Goal: Task Accomplishment & Management: Use online tool/utility

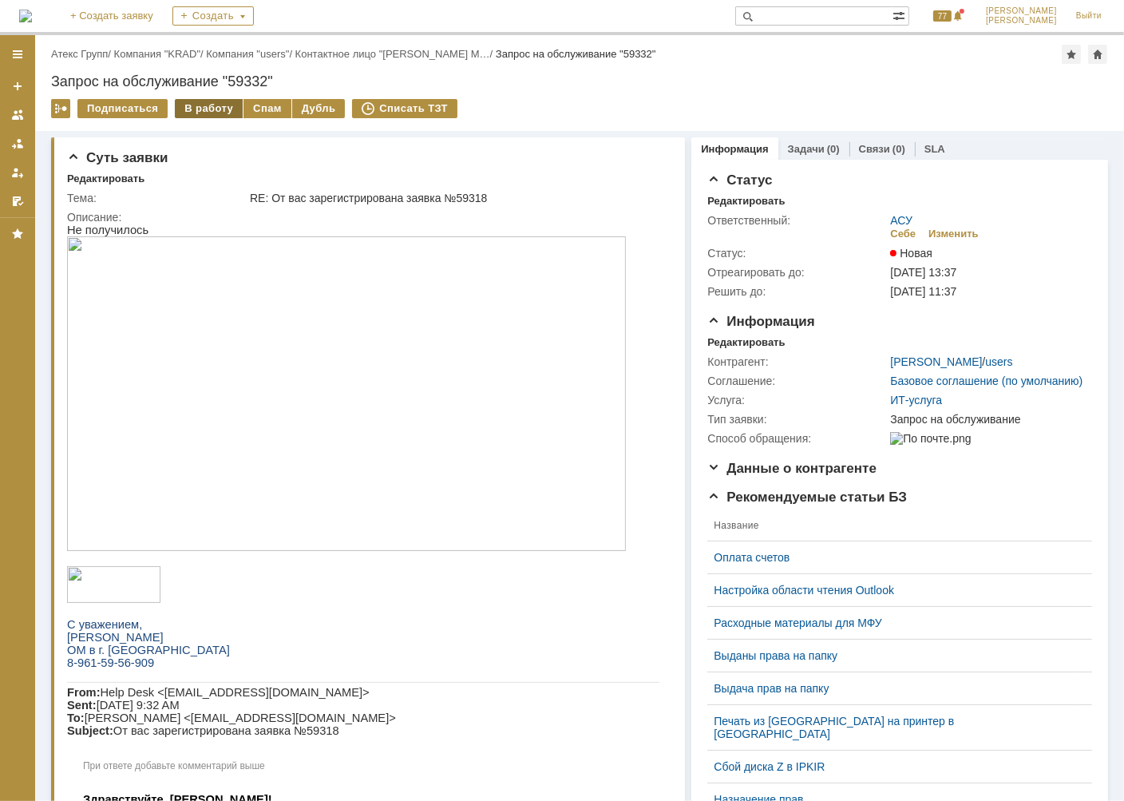
click at [210, 116] on div "В работу" at bounding box center [209, 108] width 68 height 19
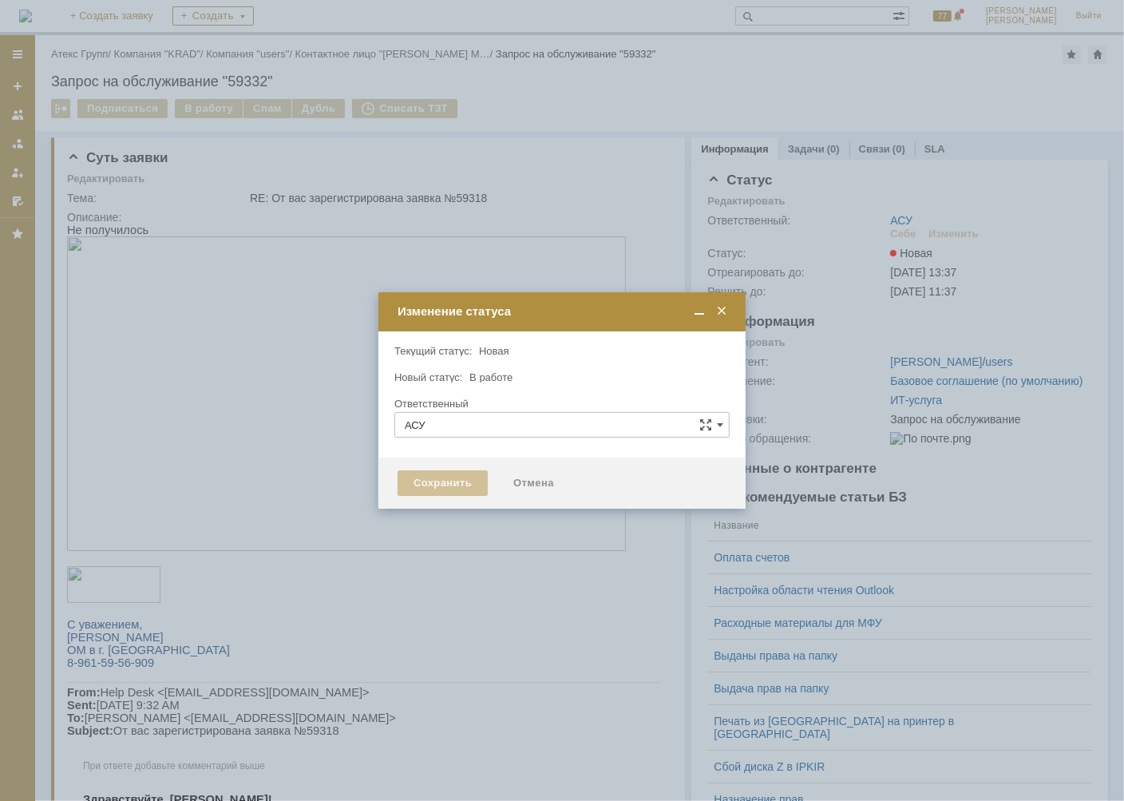
type input "[PERSON_NAME]"
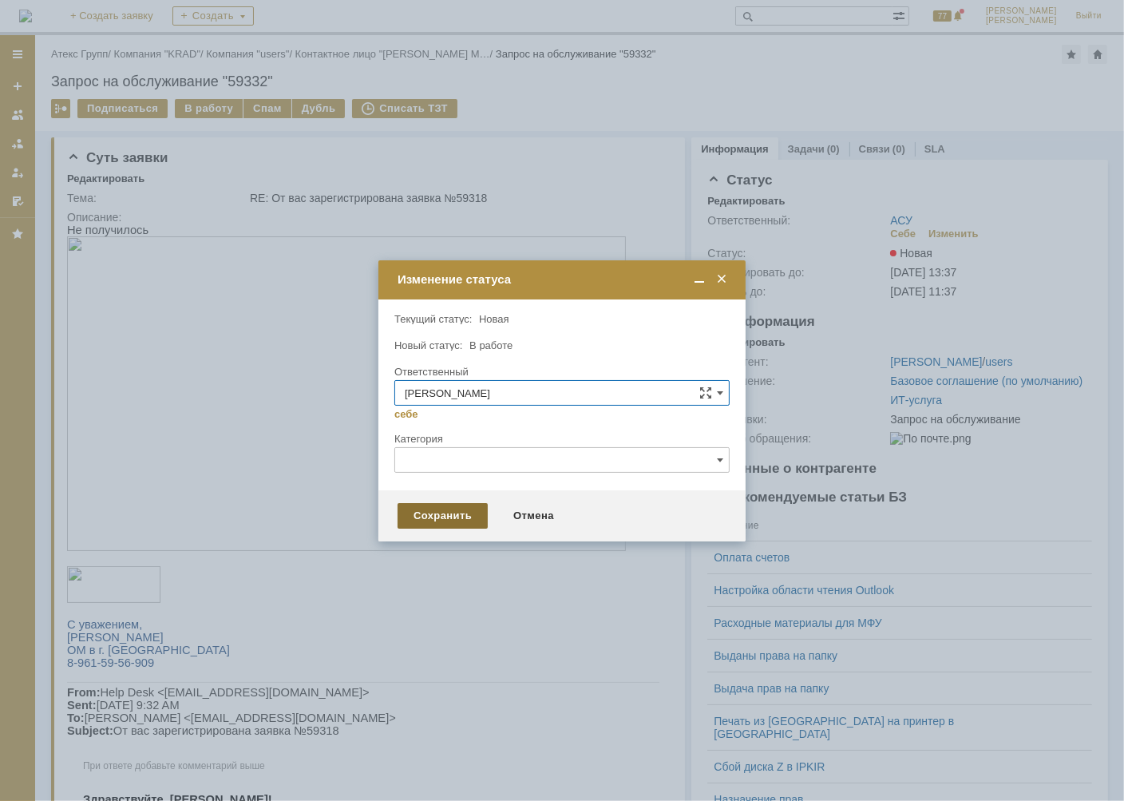
click at [430, 518] on div "Сохранить" at bounding box center [442, 516] width 90 height 26
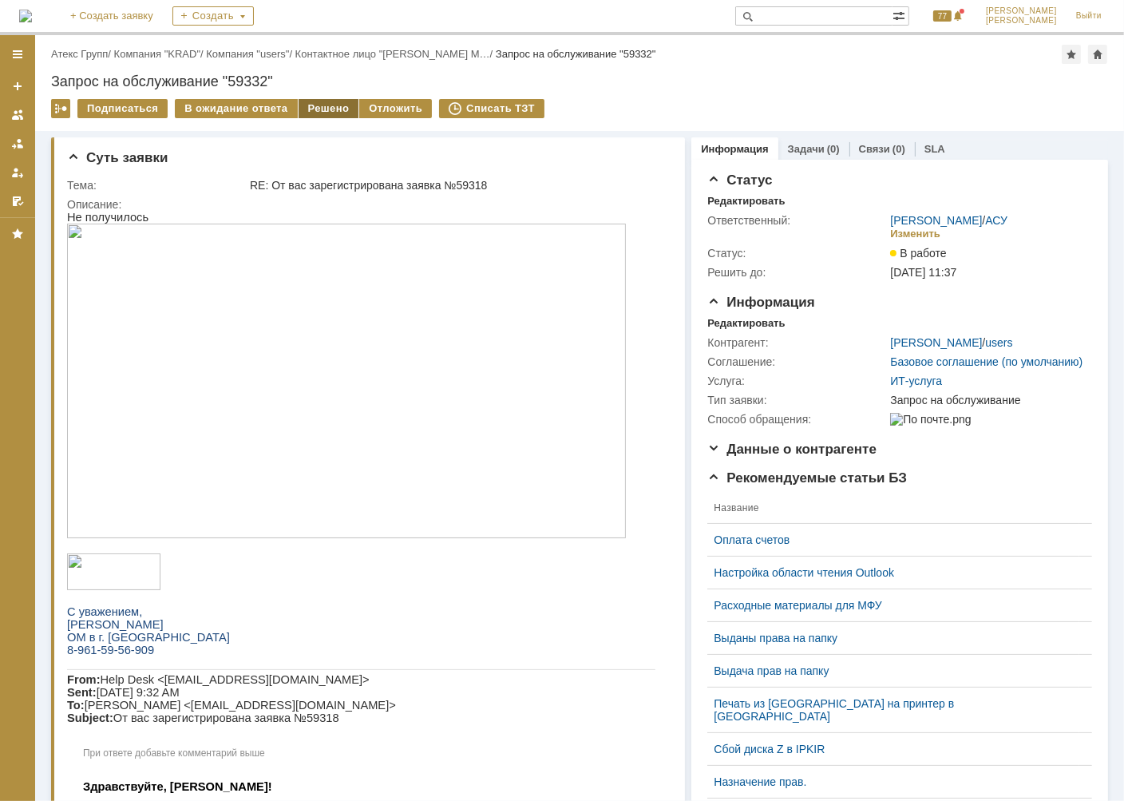
click at [312, 101] on div "Решено" at bounding box center [329, 108] width 61 height 19
